Goal: Check status: Check status

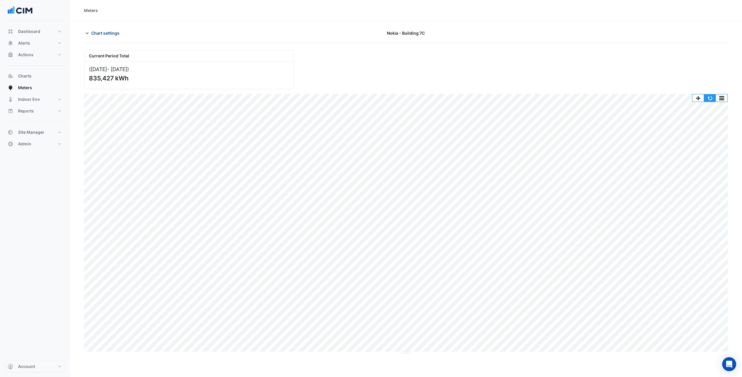
click at [711, 99] on button "button" at bounding box center [710, 97] width 12 height 7
click at [203, 21] on section "Chart settings Nokia - Building 7C Current Period Total (Jan 23 - May 23 ) 835,…" at bounding box center [406, 210] width 672 height 379
click at [181, 17] on div "Meters" at bounding box center [408, 10] width 677 height 21
